Goal: Information Seeking & Learning: Learn about a topic

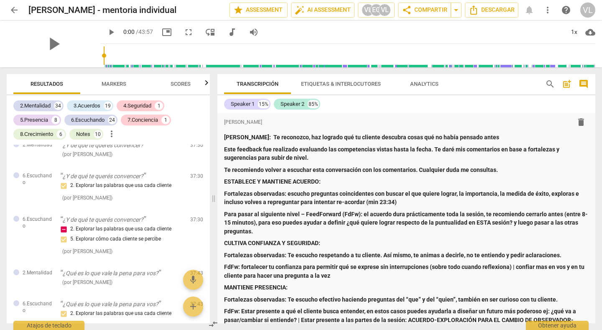
scroll to position [5636, 0]
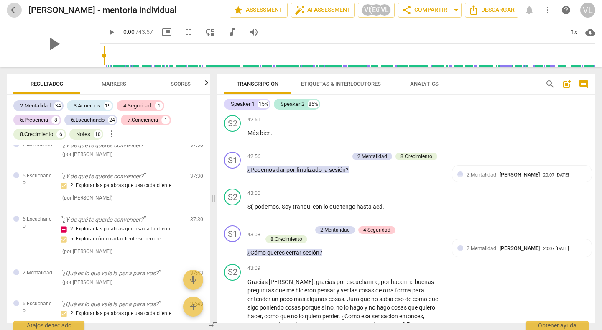
click at [11, 10] on span "arrow_back" at bounding box center [14, 10] width 10 height 10
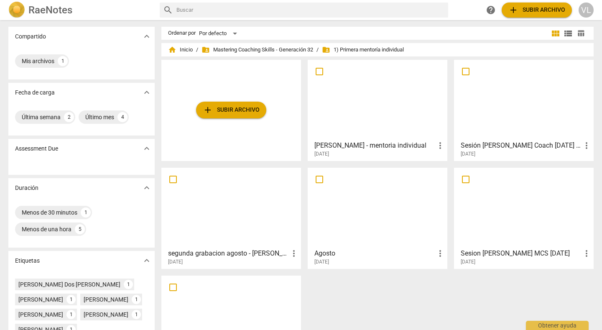
click at [503, 223] on div at bounding box center [524, 208] width 134 height 74
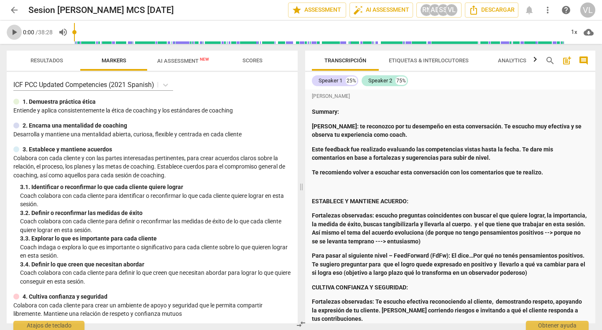
click at [13, 33] on span "play_arrow" at bounding box center [14, 32] width 10 height 10
type input "3"
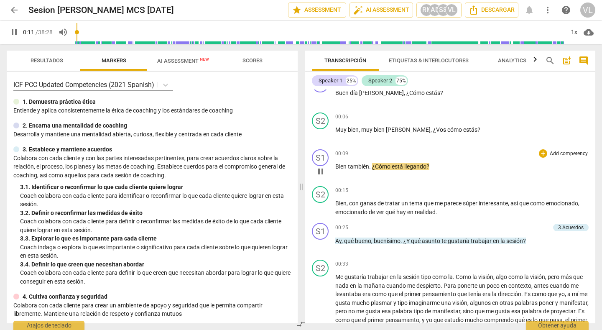
click at [492, 160] on div "00:09 + Add competency keyboard_arrow_right Bien también . ¿Cómo está llegando ?" at bounding box center [461, 164] width 253 height 30
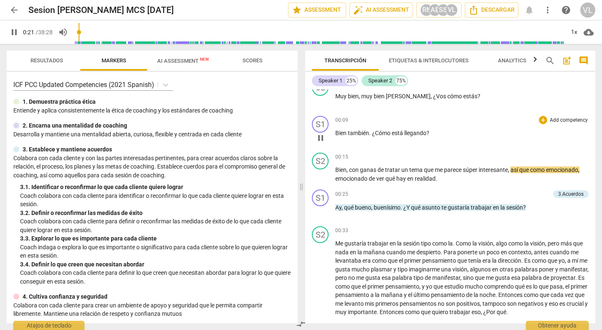
scroll to position [576, 0]
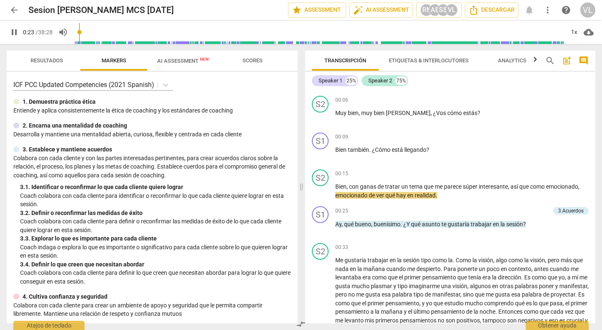
click at [15, 33] on span "pause" at bounding box center [14, 32] width 10 height 10
type input "24"
click at [13, 8] on span "arrow_back" at bounding box center [14, 10] width 10 height 10
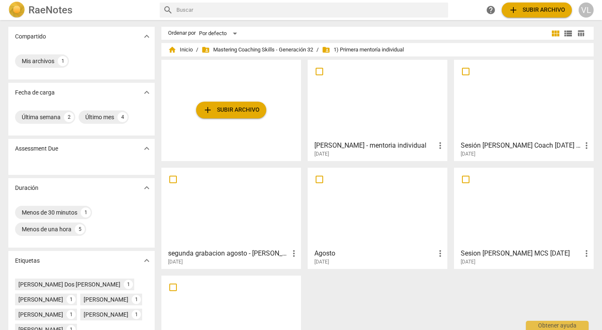
click at [326, 309] on div "add Subir archivo [PERSON_NAME] - mentoria individual more_vert [DATE] Sesión […" at bounding box center [380, 221] width 439 height 323
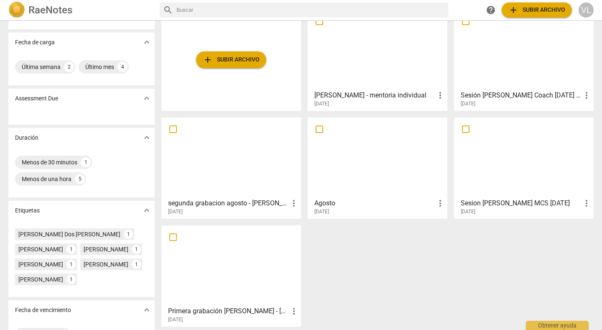
scroll to position [61, 0]
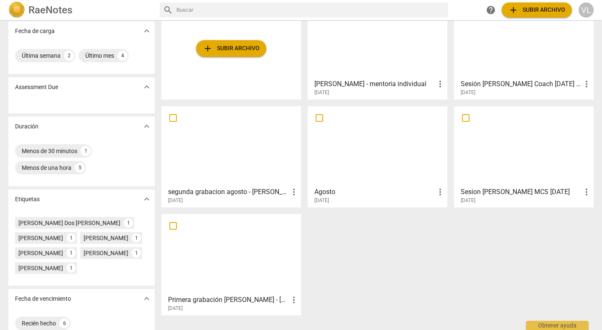
click at [360, 154] on div at bounding box center [378, 146] width 134 height 74
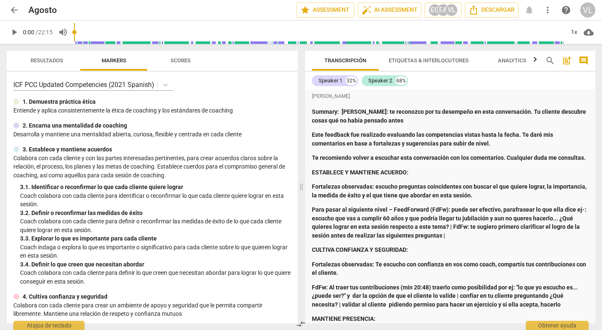
click at [183, 63] on span "Scores" at bounding box center [181, 60] width 20 height 6
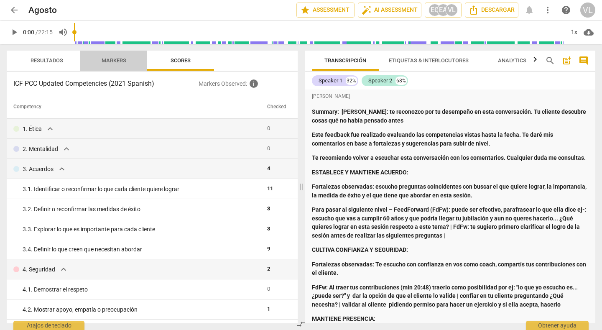
click at [118, 62] on span "Markers" at bounding box center [114, 60] width 25 height 6
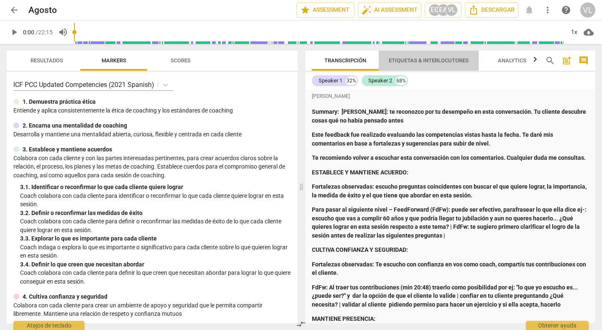
click at [416, 55] on span "Etiquetas & Interlocutores" at bounding box center [429, 60] width 100 height 11
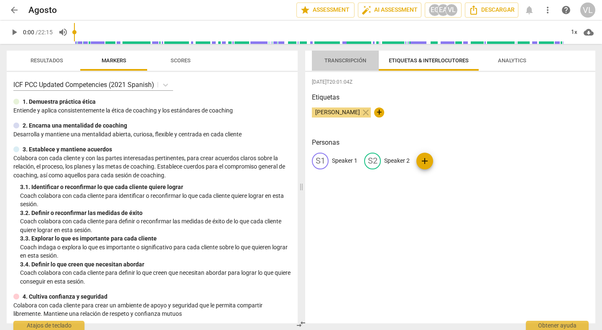
click at [347, 66] on span "Transcripción" at bounding box center [345, 60] width 62 height 11
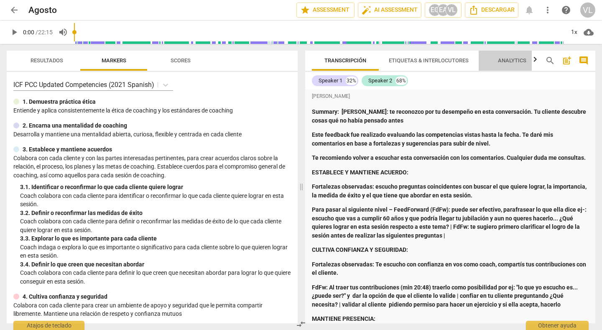
click at [522, 58] on span "Analytics" at bounding box center [512, 60] width 28 height 6
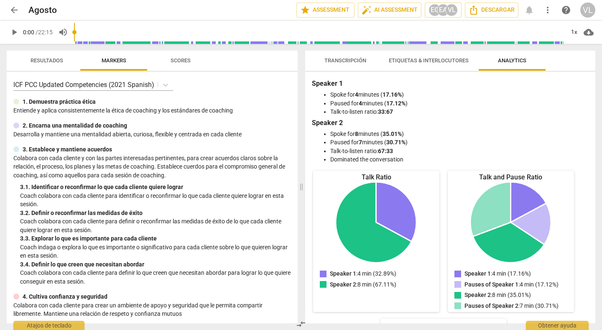
click at [349, 61] on span "Transcripción" at bounding box center [345, 60] width 42 height 6
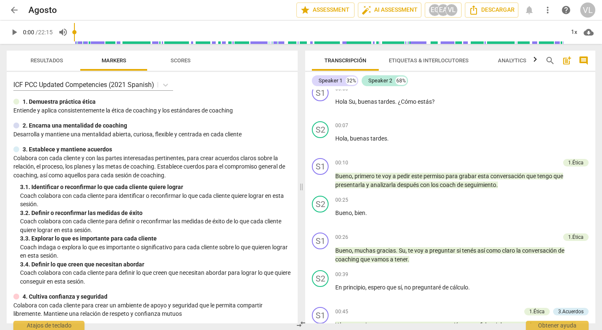
scroll to position [535, 0]
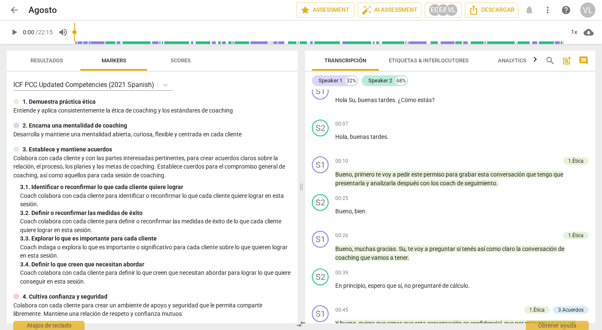
click at [12, 9] on span "arrow_back" at bounding box center [14, 10] width 10 height 10
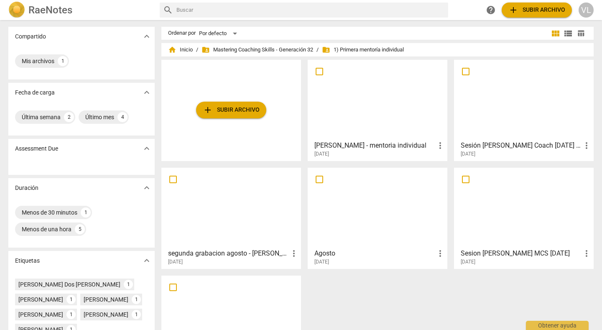
click at [363, 328] on div "add Subir archivo [PERSON_NAME] - mentoria individual more_vert [DATE] Sesión […" at bounding box center [380, 221] width 439 height 323
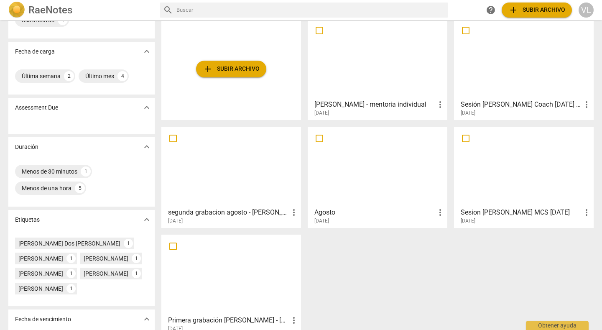
scroll to position [61, 0]
